Goal: Task Accomplishment & Management: Manage account settings

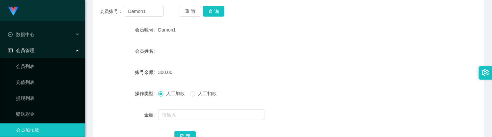
scroll to position [29, 0]
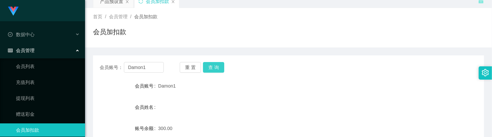
click at [211, 71] on button "查 询" at bounding box center [213, 67] width 21 height 11
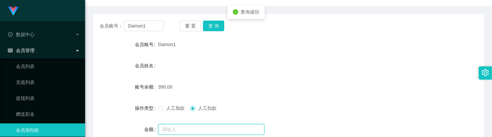
click at [184, 132] on input "text" at bounding box center [211, 129] width 106 height 11
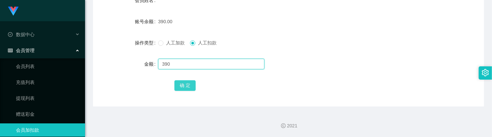
type input "390"
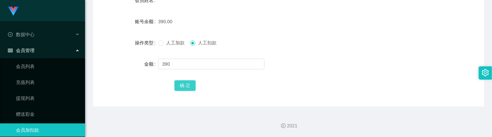
click at [184, 90] on button "确 定" at bounding box center [184, 85] width 21 height 11
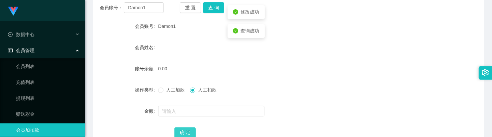
scroll to position [53, 0]
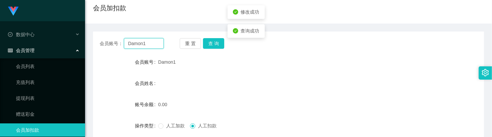
drag, startPoint x: 153, startPoint y: 46, endPoint x: 91, endPoint y: 44, distance: 62.8
click at [91, 44] on main "关闭左侧 关闭右侧 关闭其它 刷新页面 产品预设置 会员加扣款 首页 / 会员管理 / 会员加扣款 / 会员加扣款 会员账号： Damon1 重 置 查 询 …" at bounding box center [288, 79] width 407 height 222
paste input "97270474"
type input "97270474"
click at [214, 42] on button "查 询" at bounding box center [213, 43] width 21 height 11
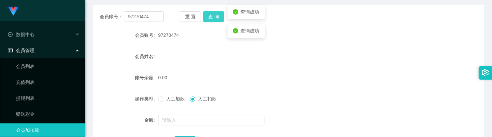
scroll to position [95, 0]
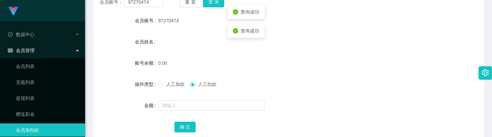
click at [179, 82] on span "人工加款" at bounding box center [175, 84] width 24 height 5
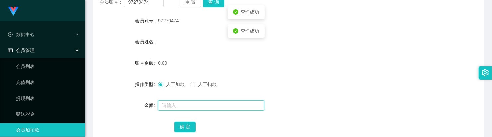
click at [177, 105] on input "text" at bounding box center [211, 105] width 106 height 11
type input "100"
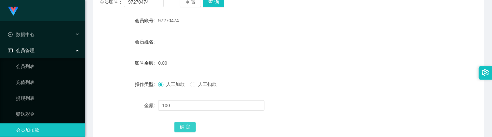
click at [188, 131] on button "确 定" at bounding box center [184, 127] width 21 height 11
drag, startPoint x: 197, startPoint y: 37, endPoint x: 197, endPoint y: 32, distance: 4.7
click at [197, 37] on div "会员姓名" at bounding box center [288, 41] width 391 height 13
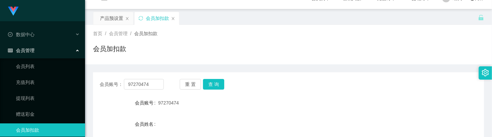
scroll to position [12, 0]
drag, startPoint x: 152, startPoint y: 85, endPoint x: 105, endPoint y: 85, distance: 46.5
click at [105, 85] on div "会员账号： 97270474" at bounding box center [132, 85] width 64 height 11
paste input "Damon1"
type input "Damon1"
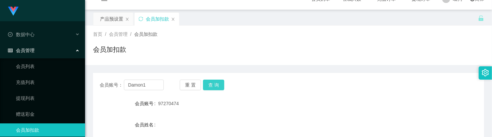
click at [212, 86] on button "查 询" at bounding box center [213, 85] width 21 height 11
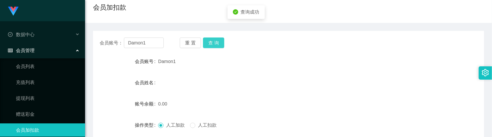
scroll to position [95, 0]
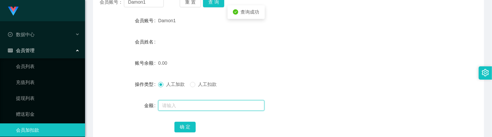
click at [185, 105] on input "text" at bounding box center [211, 105] width 106 height 11
type input "500"
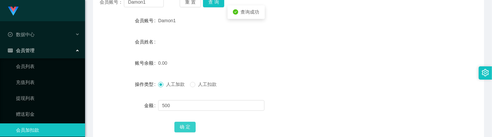
click at [190, 125] on button "确 定" at bounding box center [184, 127] width 21 height 11
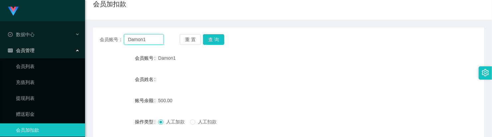
drag, startPoint x: 150, startPoint y: 5, endPoint x: 109, endPoint y: 5, distance: 41.9
click at [88, 2] on main "关闭左侧 关闭右侧 关闭其它 刷新页面 产品预设置 会员加扣款 首页 / 会员管理 / 会员加扣款 / 会员加扣款 会员账号： Damon1 重 置 查 询 …" at bounding box center [288, 75] width 407 height 222
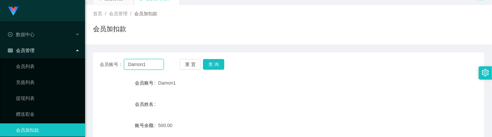
paste input "1234abc"
type input "1234abc"
drag, startPoint x: 210, startPoint y: 65, endPoint x: 207, endPoint y: 49, distance: 16.6
click at [210, 65] on button "查 询" at bounding box center [213, 64] width 21 height 11
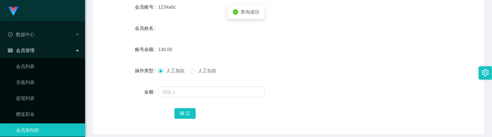
scroll to position [115, 0]
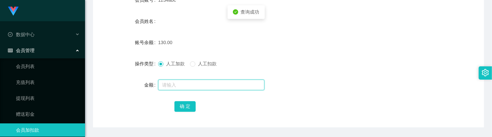
click at [183, 85] on input "text" at bounding box center [211, 85] width 106 height 11
type input "370"
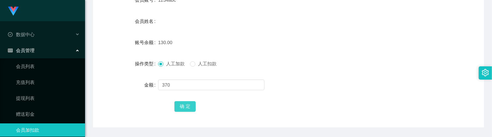
click at [191, 110] on button "确 定" at bounding box center [184, 106] width 21 height 11
drag, startPoint x: 116, startPoint y: 93, endPoint x: 118, endPoint y: 57, distance: 36.2
click at [117, 90] on form "会员账号 1234abc 会员姓名 账号余额 500.00 操作类型 人工加款 人工扣款 金额 确 定" at bounding box center [288, 53] width 391 height 120
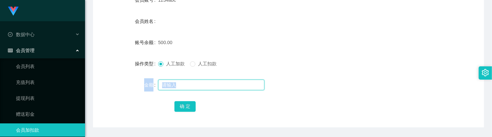
click at [189, 83] on input "text" at bounding box center [211, 85] width 106 height 11
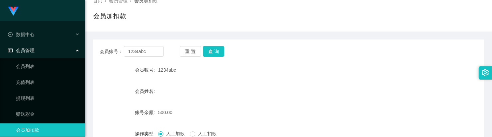
scroll to position [32, 0]
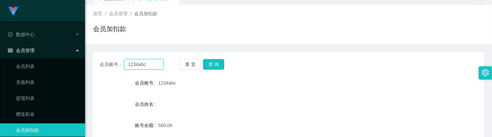
drag, startPoint x: 153, startPoint y: 65, endPoint x: 110, endPoint y: 58, distance: 43.4
click at [110, 58] on div "会员账号： 1234abc 重 置 查 询 会员账号 1234abc 会员姓名 账号余额 500.00 操作类型 人工加款 人工扣款 金额 确 定" at bounding box center [288, 131] width 391 height 158
paste input "Berryeclaire"
type input "Berryeclaire"
click at [213, 65] on button "查 询" at bounding box center [213, 64] width 21 height 11
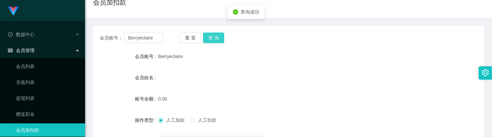
scroll to position [74, 0]
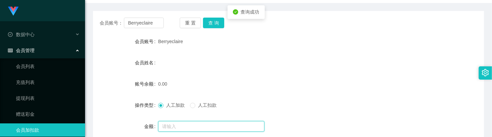
click at [187, 125] on input "text" at bounding box center [211, 126] width 106 height 11
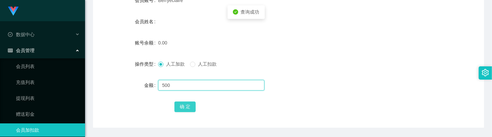
scroll to position [115, 0]
type input "500"
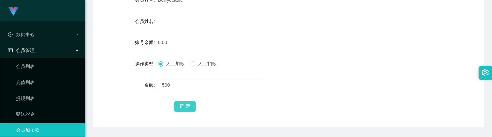
drag, startPoint x: 188, startPoint y: 103, endPoint x: 185, endPoint y: 106, distance: 3.5
click at [188, 103] on button "确 定" at bounding box center [184, 106] width 21 height 11
drag, startPoint x: 308, startPoint y: 60, endPoint x: 226, endPoint y: 22, distance: 90.4
click at [307, 60] on div "人工加款 人工扣款" at bounding box center [272, 63] width 228 height 13
